Goal: Information Seeking & Learning: Find contact information

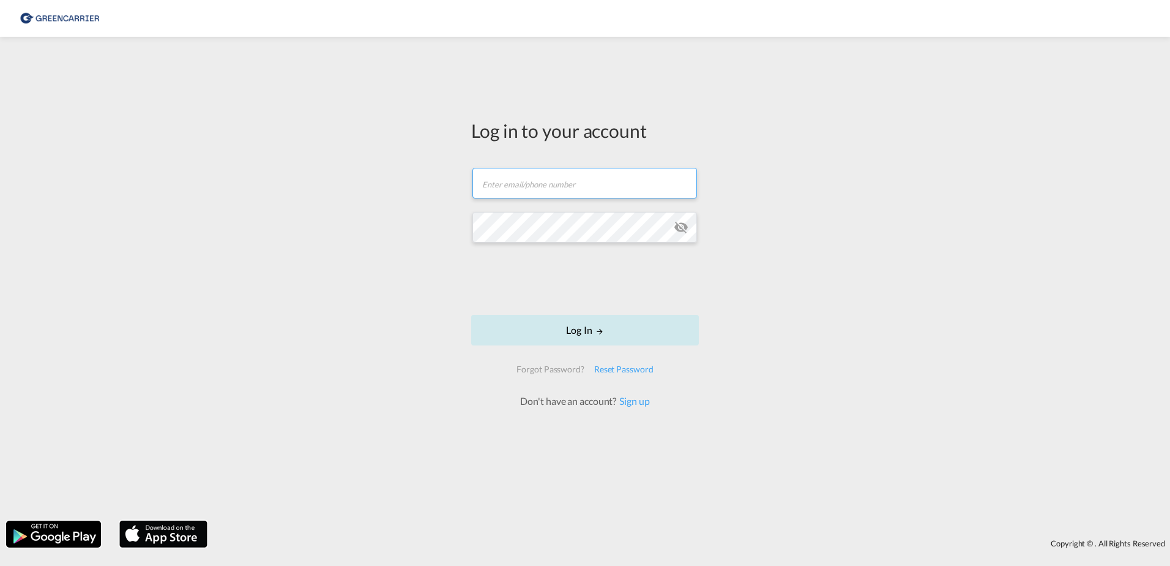
type input "[PERSON_NAME][EMAIL_ADDRESS][PERSON_NAME][DOMAIN_NAME]"
click at [594, 332] on button "Log In" at bounding box center [585, 330] width 228 height 31
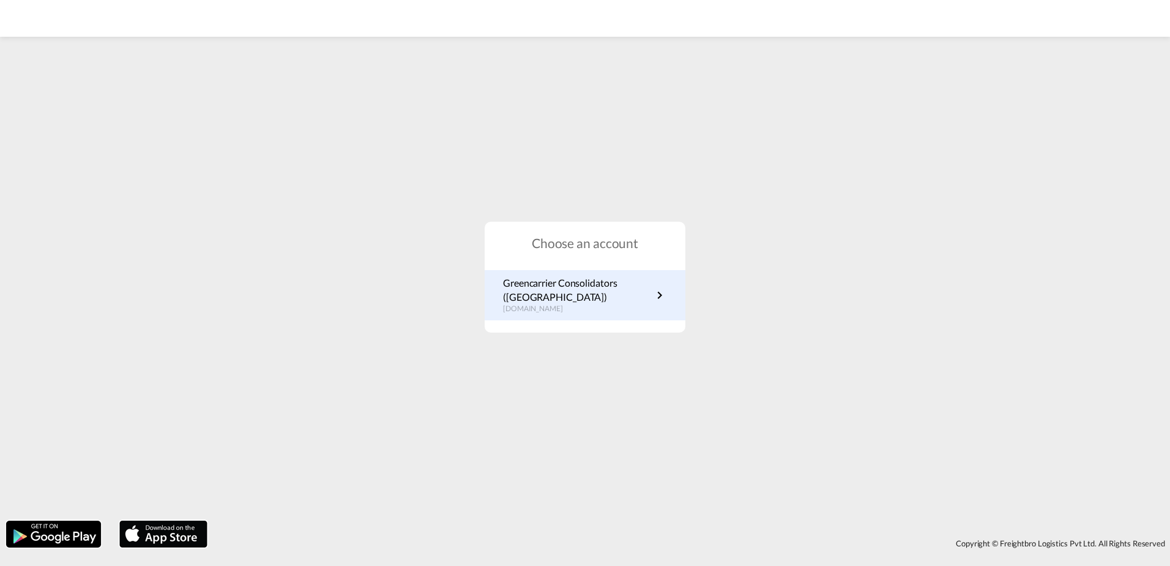
click at [622, 296] on p "Greencarrier Consolidators ([GEOGRAPHIC_DATA])" at bounding box center [577, 290] width 149 height 28
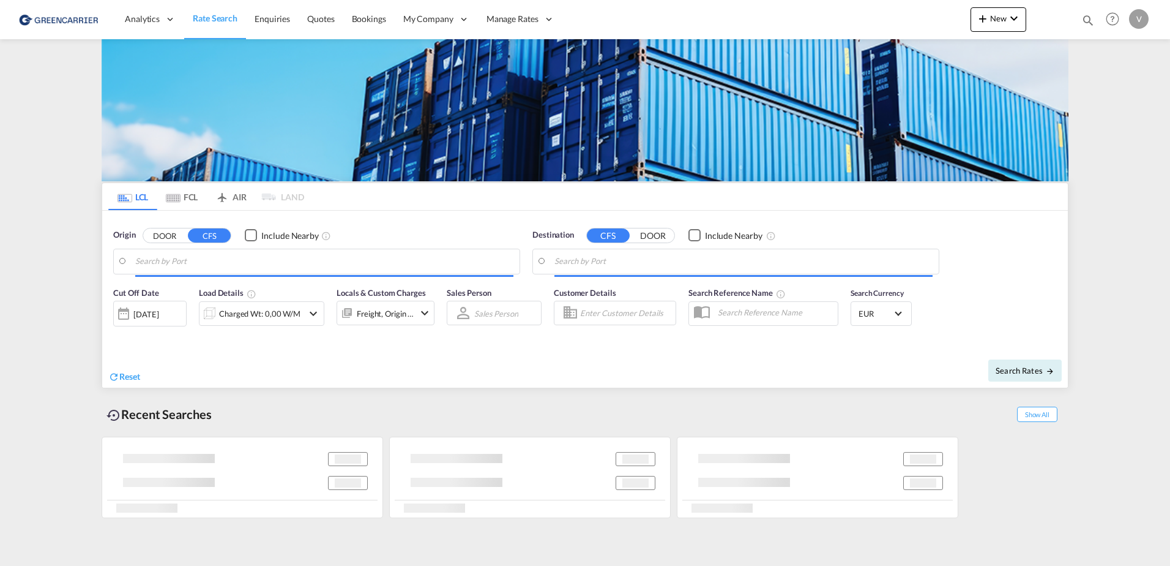
type input "[GEOGRAPHIC_DATA], [GEOGRAPHIC_DATA]"
type input "[GEOGRAPHIC_DATA], SH, CNSHA"
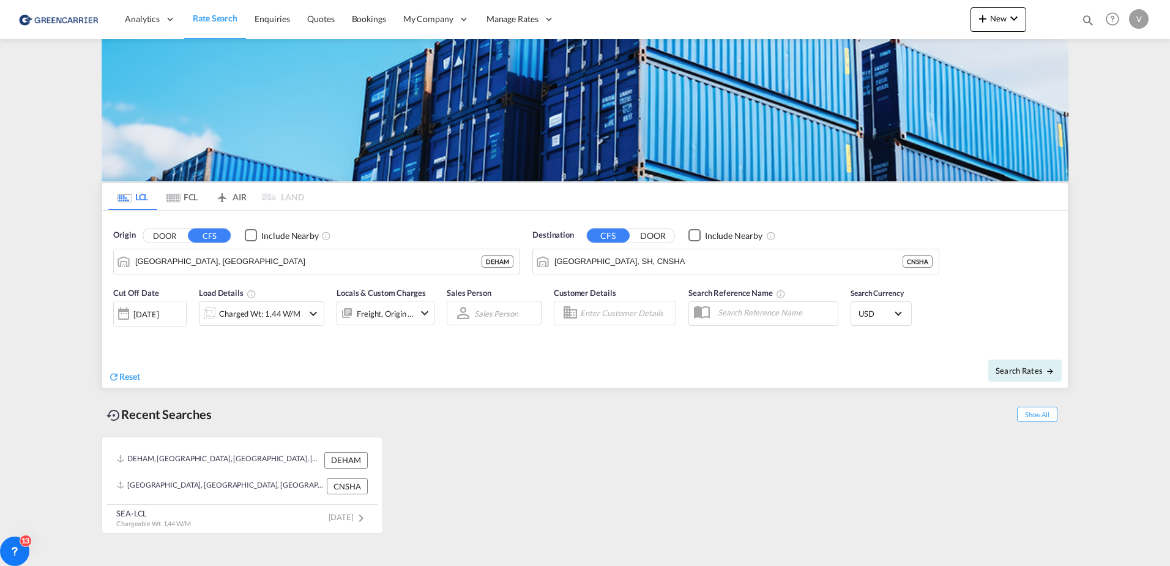
drag, startPoint x: 890, startPoint y: 9, endPoint x: 1127, endPoint y: 230, distance: 324.4
click at [1127, 230] on md-content "Analytics Reports Dashboard Rate Search Enquiries Quotes Bookings" at bounding box center [585, 283] width 1170 height 566
click at [603, 504] on div "DEHAM, Hamburg, Germany, Western Europe, Europe DEHAM CNSHA, Shanghai, SH, Chin…" at bounding box center [585, 481] width 967 height 103
click at [528, 419] on div "Recent Searches Show All" at bounding box center [585, 411] width 967 height 34
click at [270, 18] on span "Enquiries" at bounding box center [272, 18] width 35 height 10
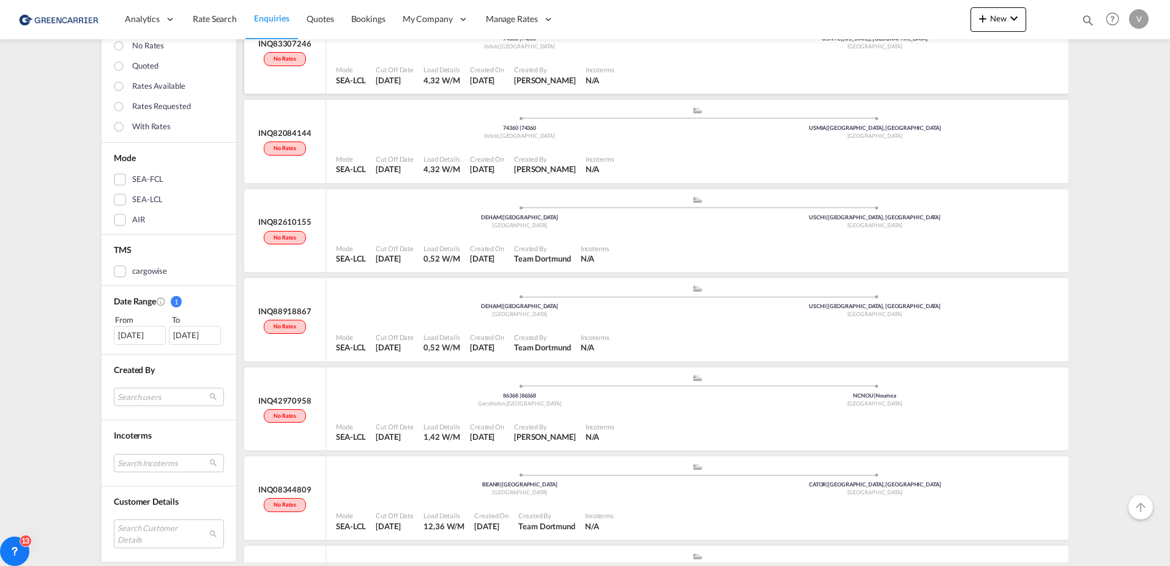
scroll to position [1041, 0]
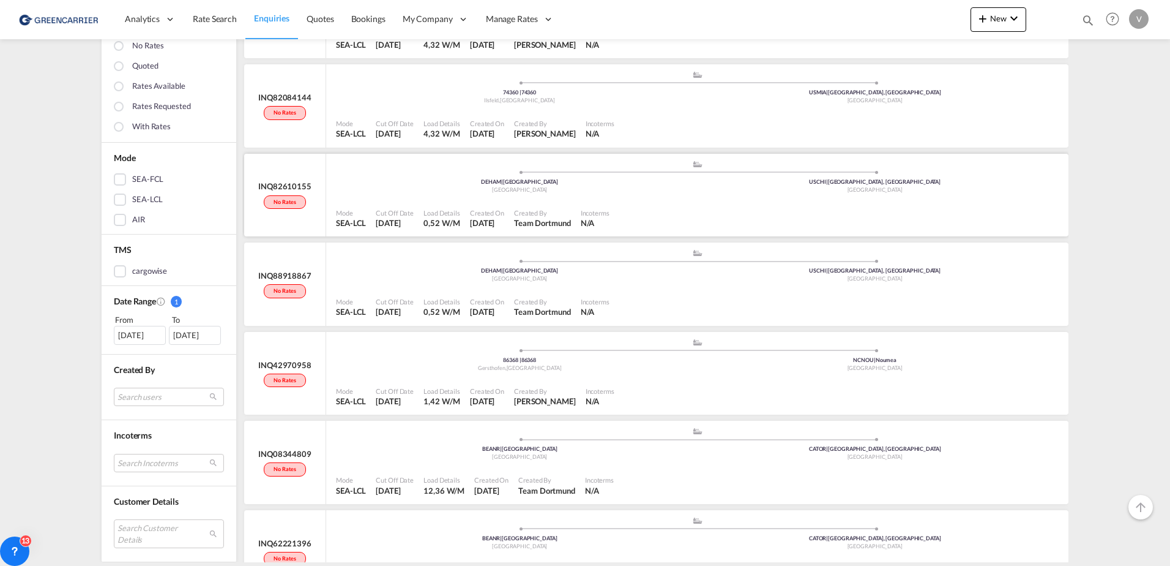
click at [533, 223] on span "Team Dortmund" at bounding box center [542, 223] width 57 height 10
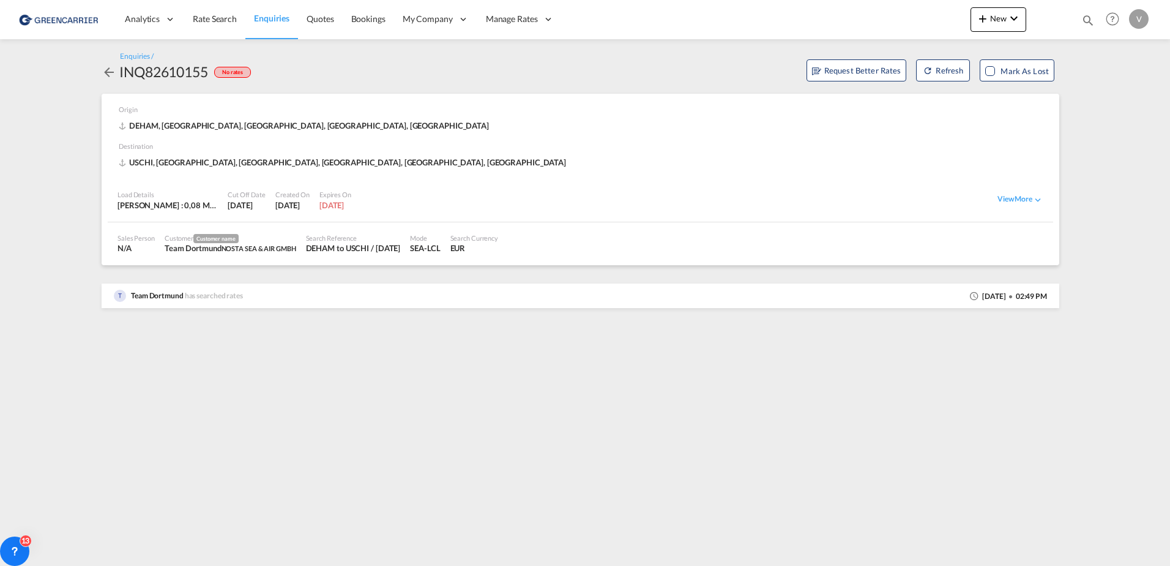
click at [107, 73] on md-icon "icon-arrow-left" at bounding box center [109, 72] width 15 height 15
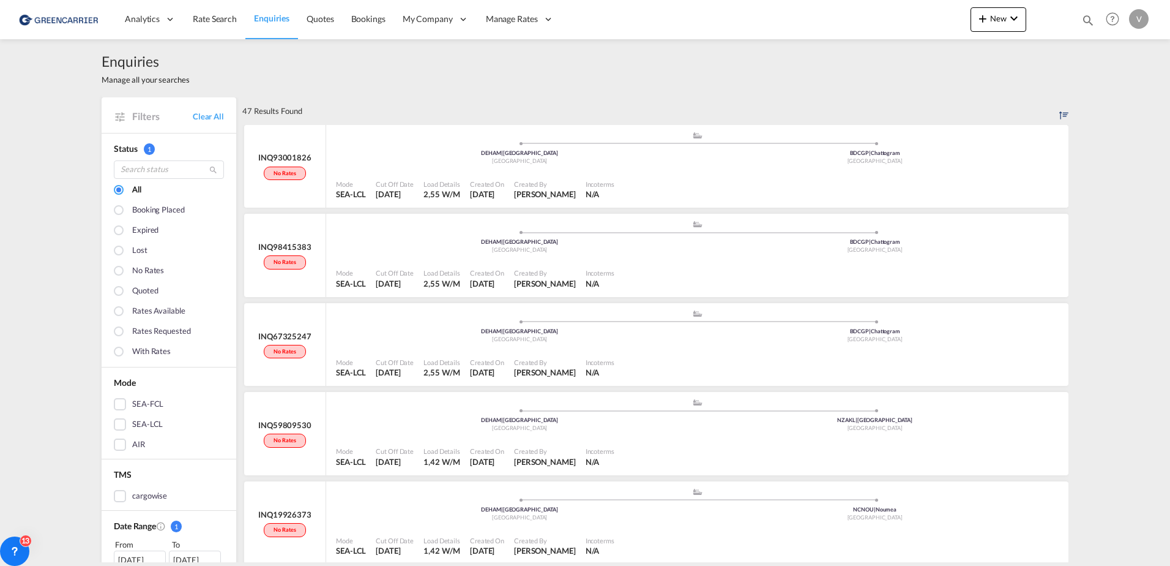
click at [119, 211] on div at bounding box center [120, 211] width 12 height 12
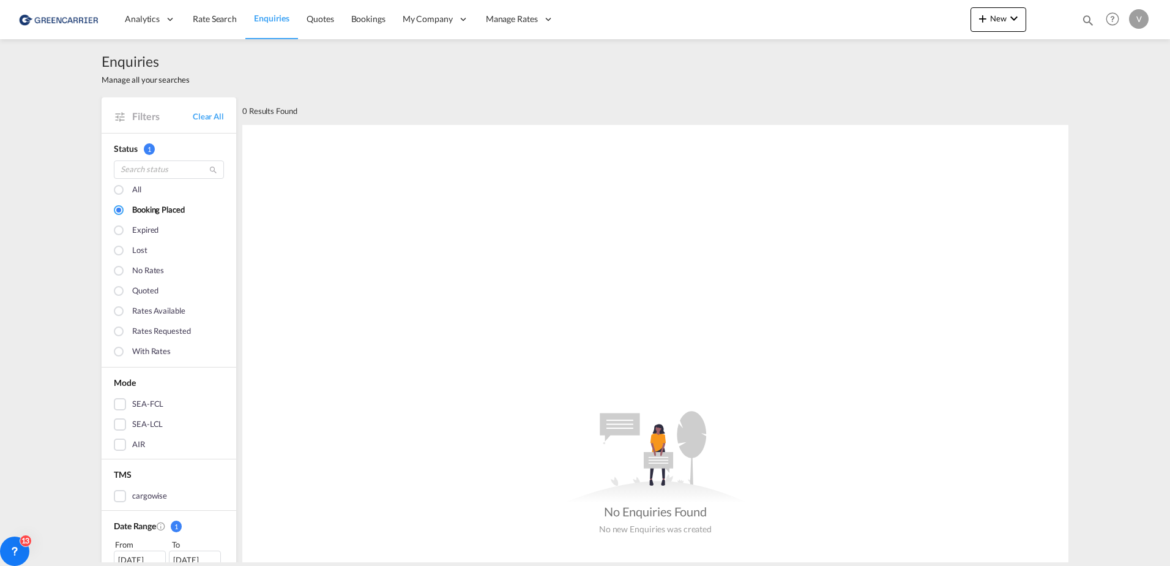
click at [114, 185] on div at bounding box center [120, 191] width 12 height 12
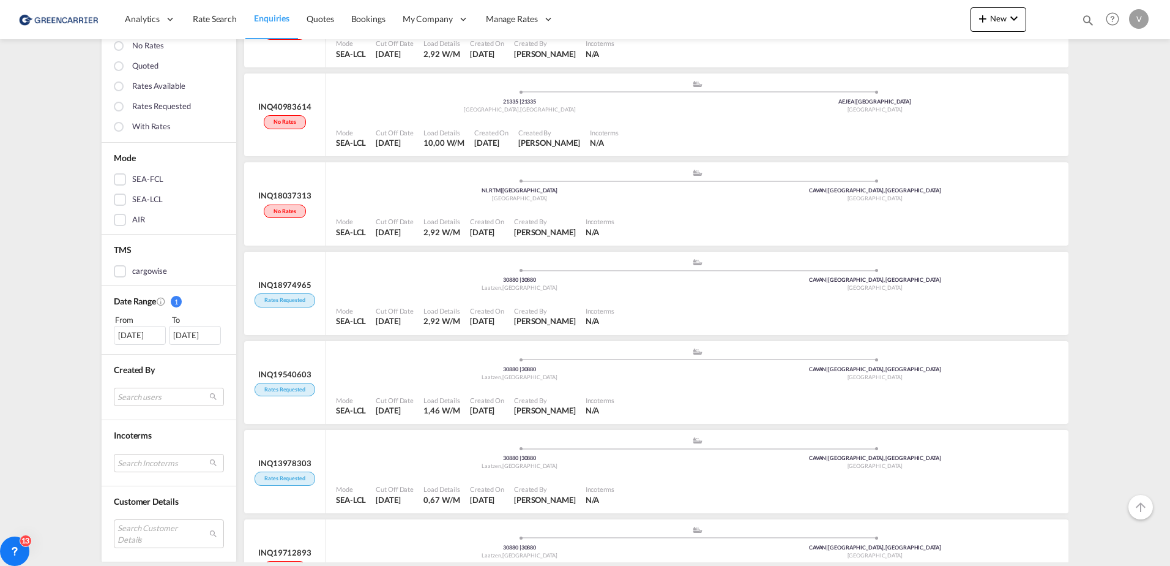
scroll to position [2726, 0]
click at [555, 402] on div "Created By" at bounding box center [545, 398] width 62 height 9
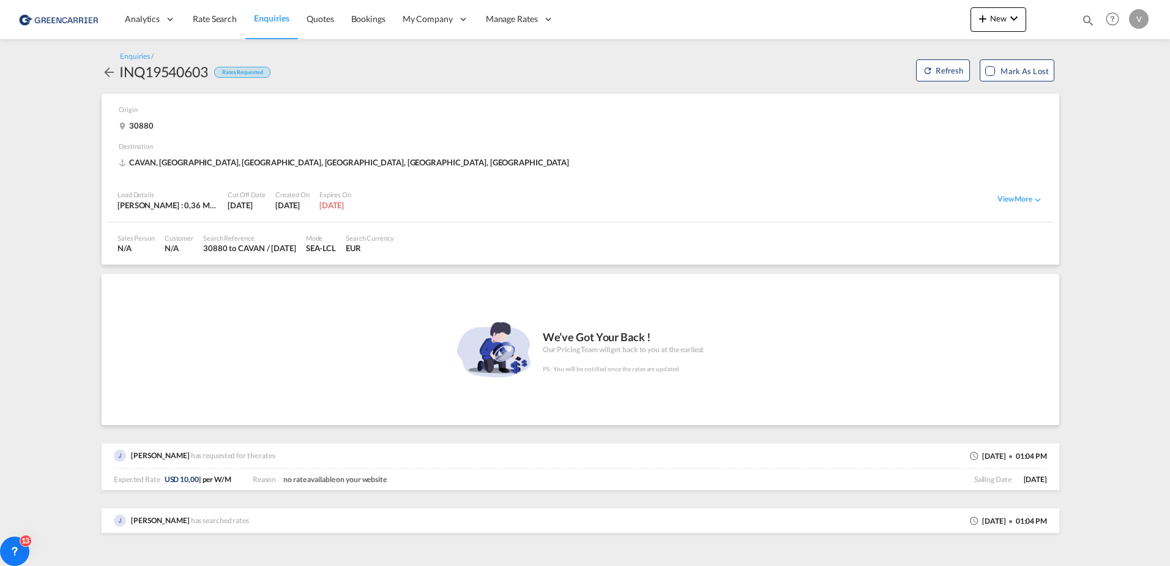
click at [168, 521] on span "Jasmine Simonyan" at bounding box center [160, 519] width 59 height 9
click at [168, 522] on span "Jasmine Simonyan" at bounding box center [160, 519] width 59 height 9
drag, startPoint x: 168, startPoint y: 522, endPoint x: 181, endPoint y: 524, distance: 13.0
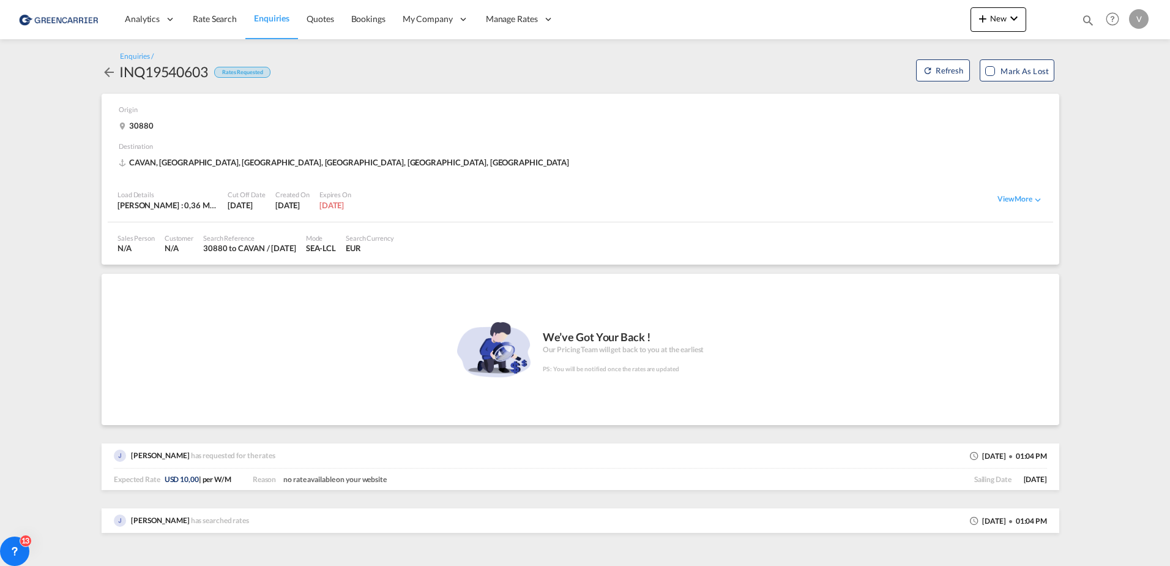
click at [181, 524] on span "Jasmine Simonyan" at bounding box center [160, 519] width 59 height 9
drag, startPoint x: 190, startPoint y: 519, endPoint x: 131, endPoint y: 520, distance: 58.8
click at [131, 520] on span "Jasmine Simonyan" at bounding box center [160, 519] width 59 height 9
copy span "Jasmine Simonyan"
